Goal: Task Accomplishment & Management: Manage account settings

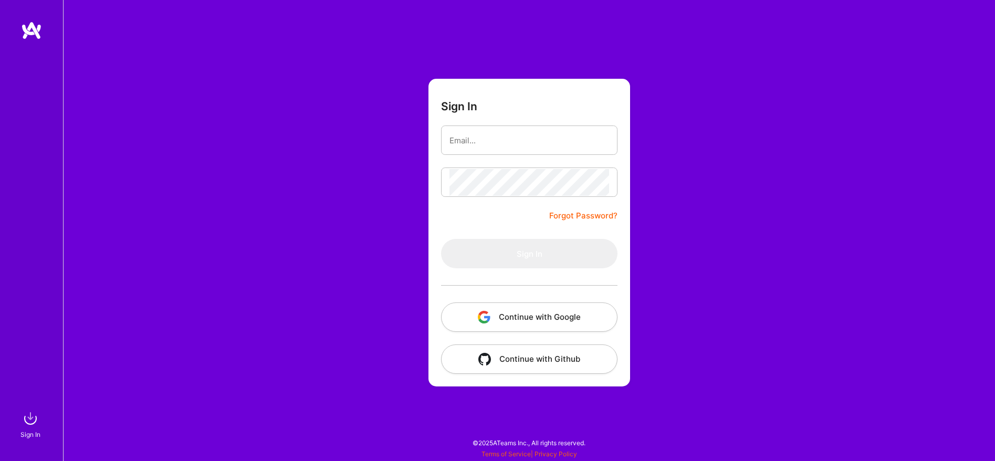
click at [483, 316] on img "button" at bounding box center [484, 317] width 13 height 13
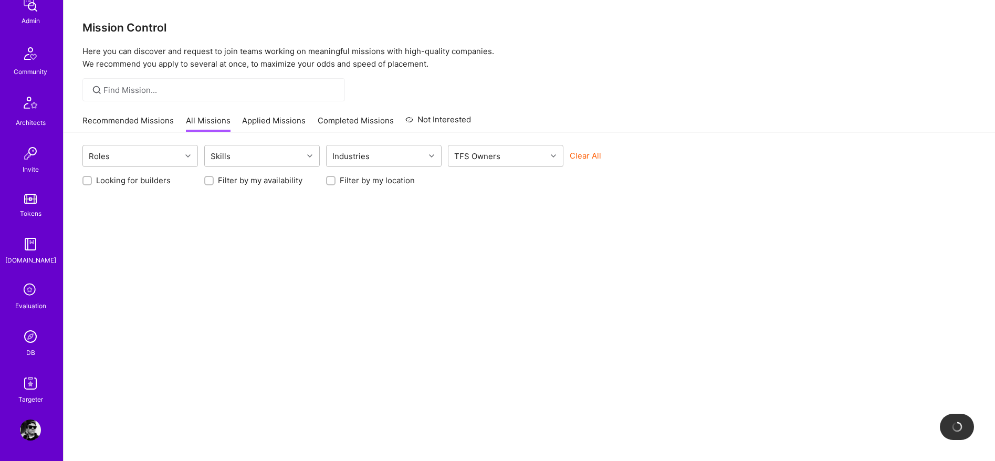
scroll to position [40, 0]
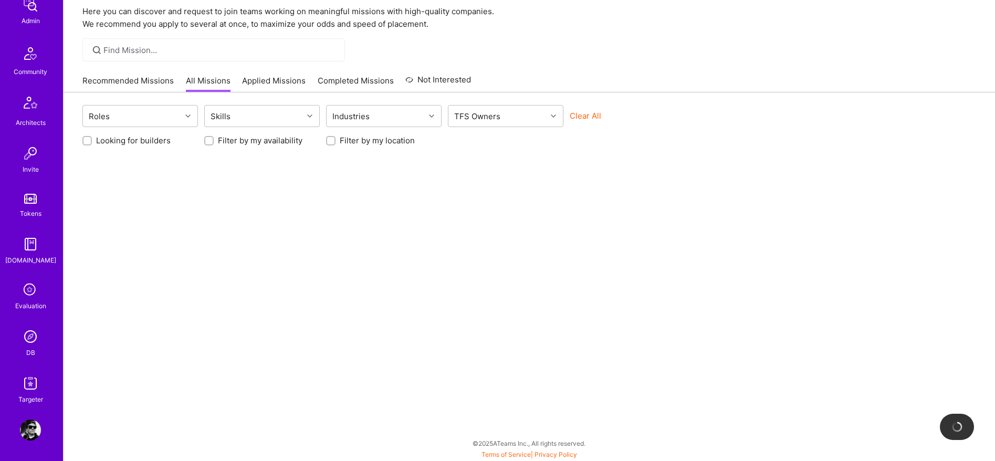
click at [31, 432] on img at bounding box center [30, 429] width 21 height 21
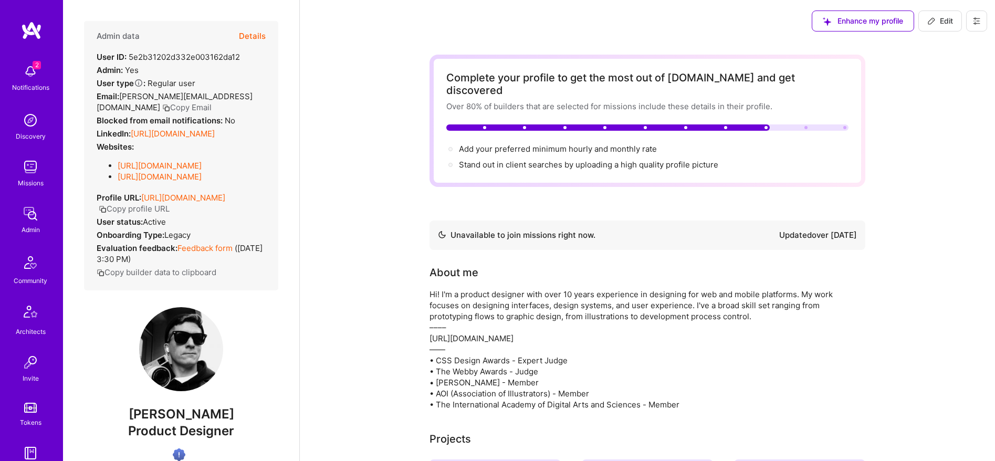
click at [971, 17] on button at bounding box center [976, 20] width 21 height 21
click at [903, 97] on button "Settings" at bounding box center [938, 98] width 97 height 27
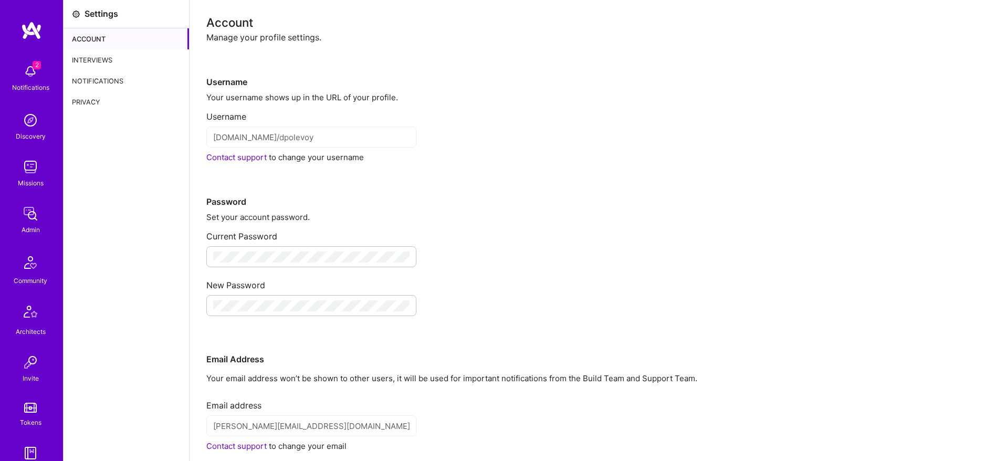
click at [109, 59] on div "Interviews" at bounding box center [126, 59] width 125 height 21
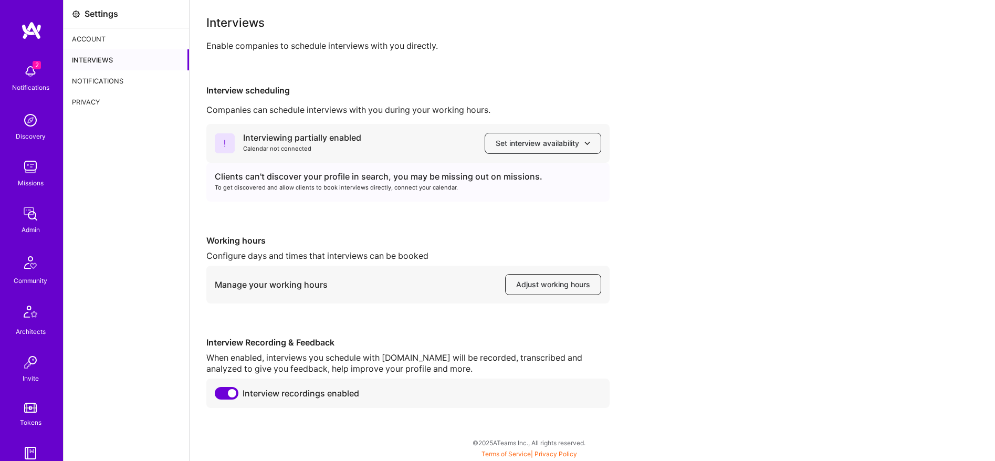
click at [547, 288] on span "Adjust working hours" at bounding box center [553, 284] width 74 height 10
